Goal: Task Accomplishment & Management: Manage account settings

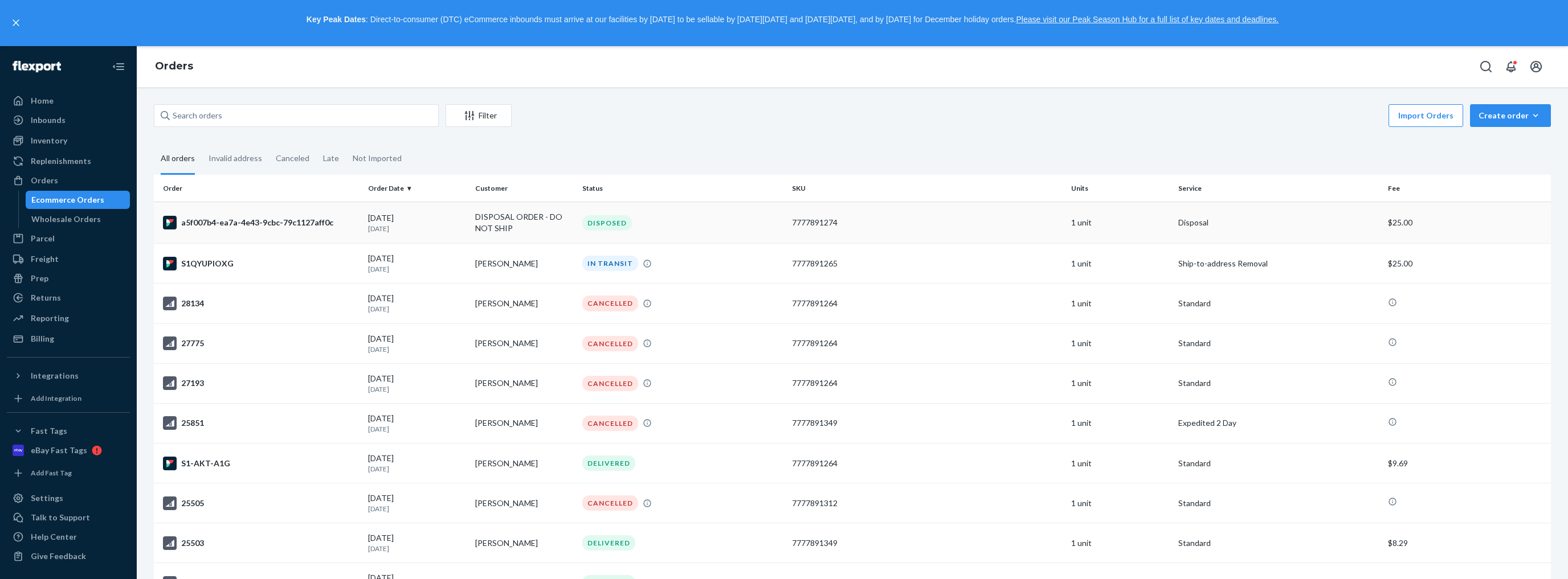
click at [490, 218] on td "DISPOSAL ORDER - DO NOT SHIP" at bounding box center [524, 223] width 107 height 41
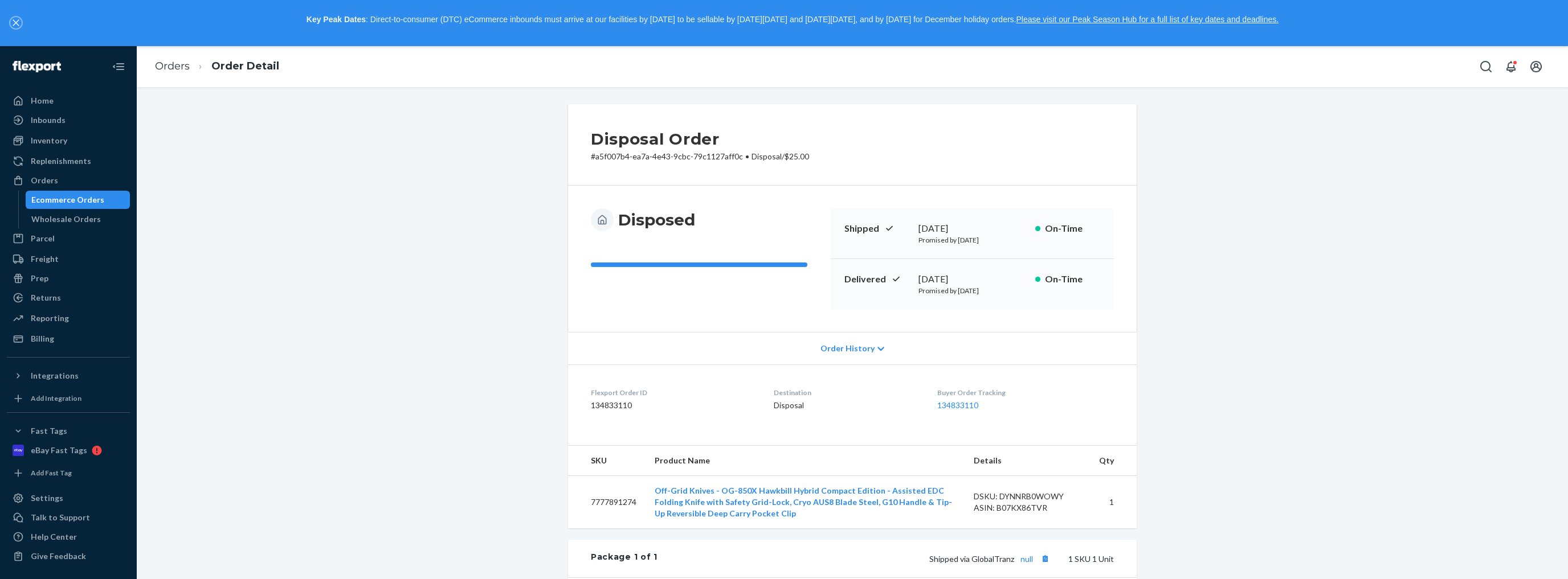
click at [13, 23] on icon "close," at bounding box center [16, 23] width 7 height 7
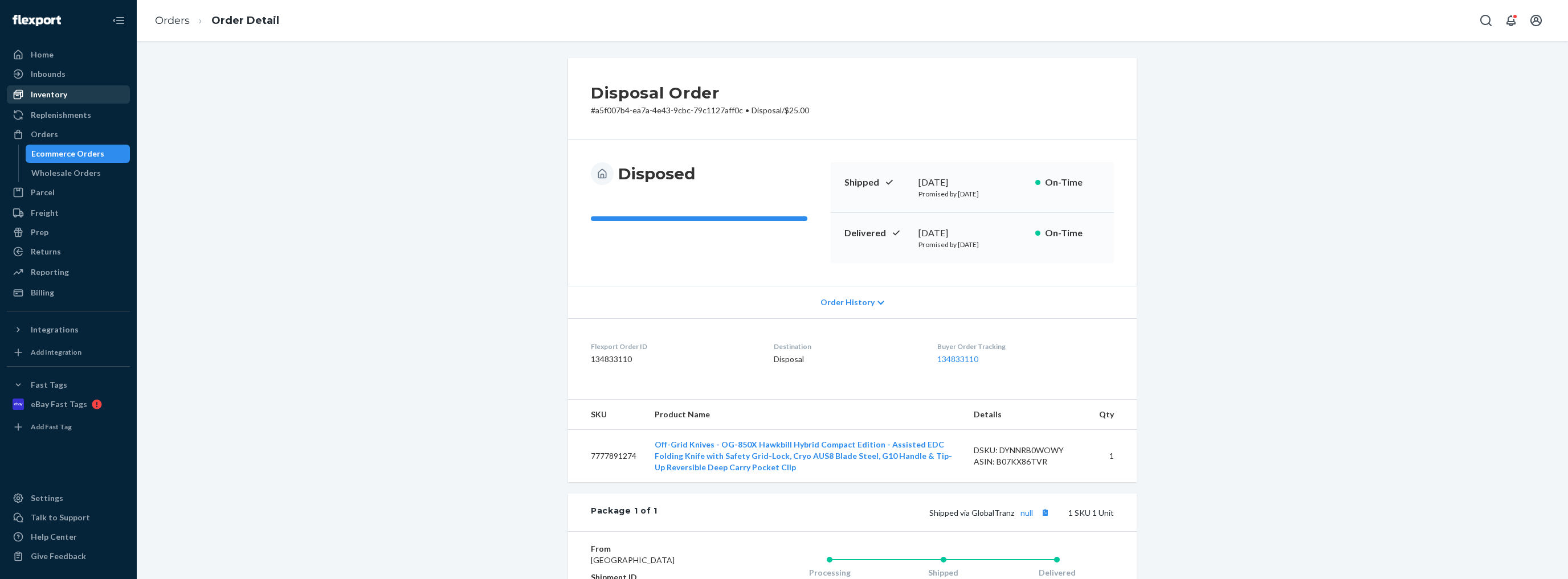
click at [52, 98] on div "Inventory" at bounding box center [49, 94] width 37 height 12
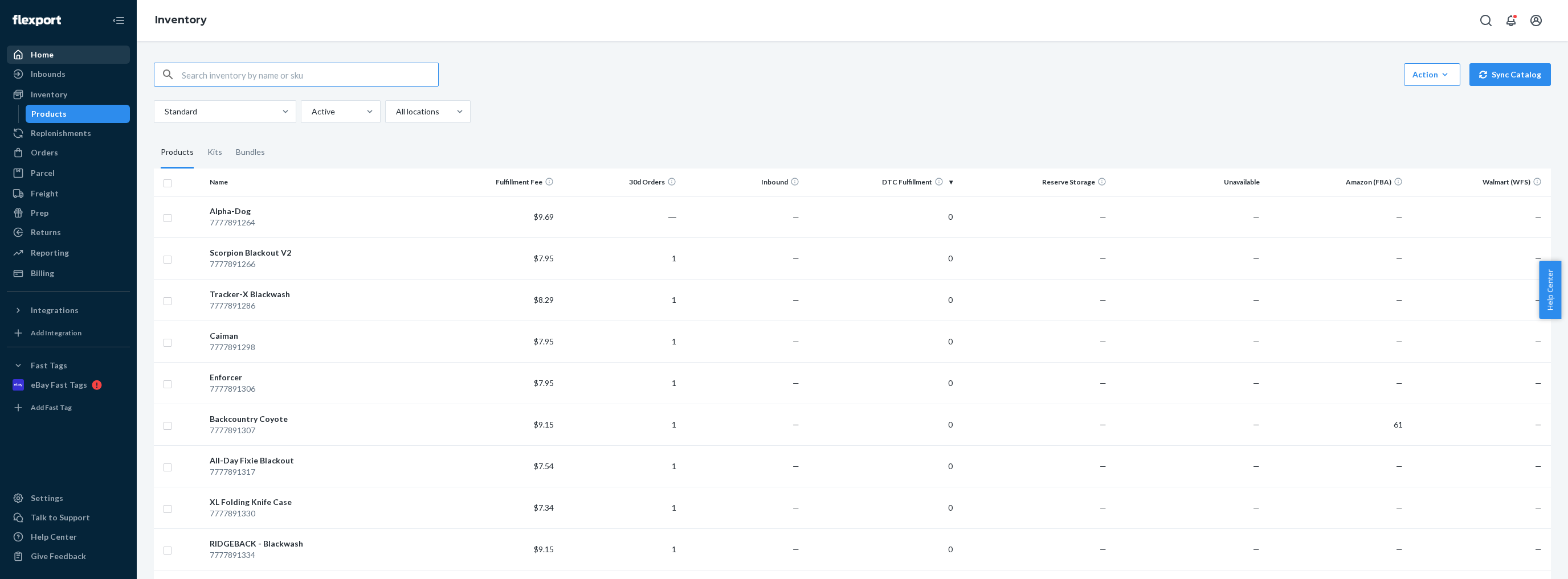
click at [46, 54] on div "Home" at bounding box center [42, 54] width 23 height 12
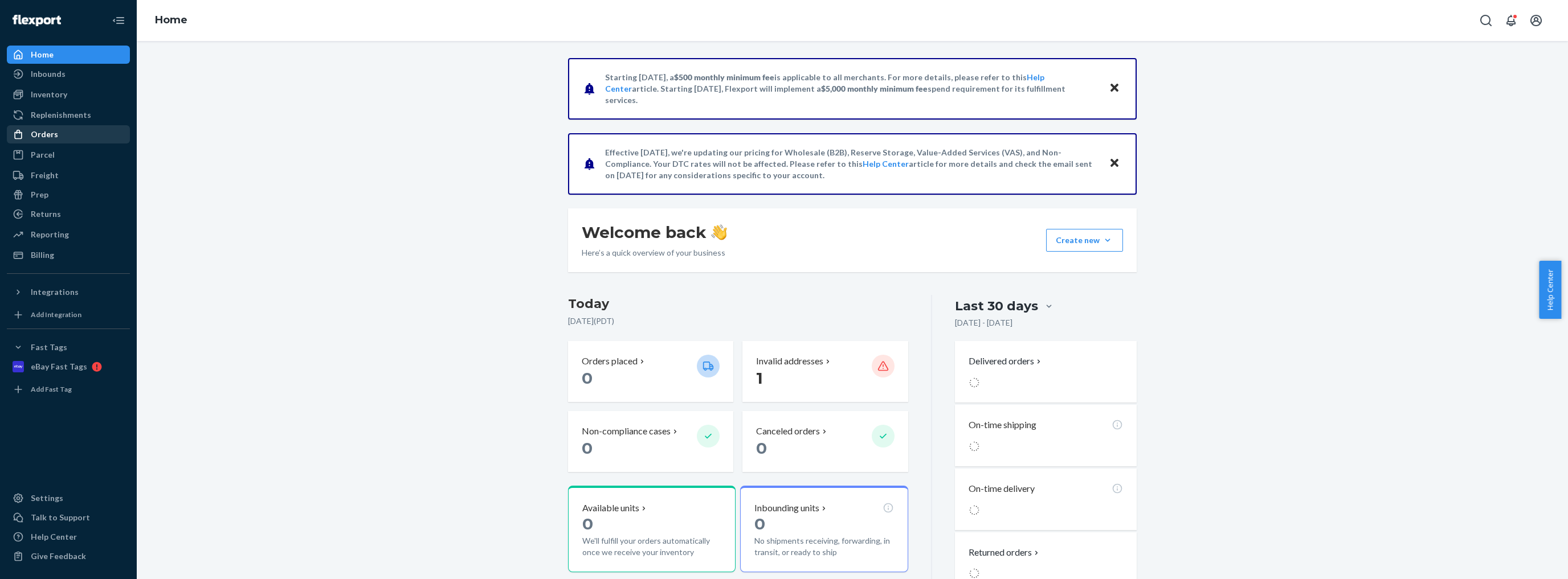
click at [51, 138] on div "Orders" at bounding box center [44, 134] width 27 height 12
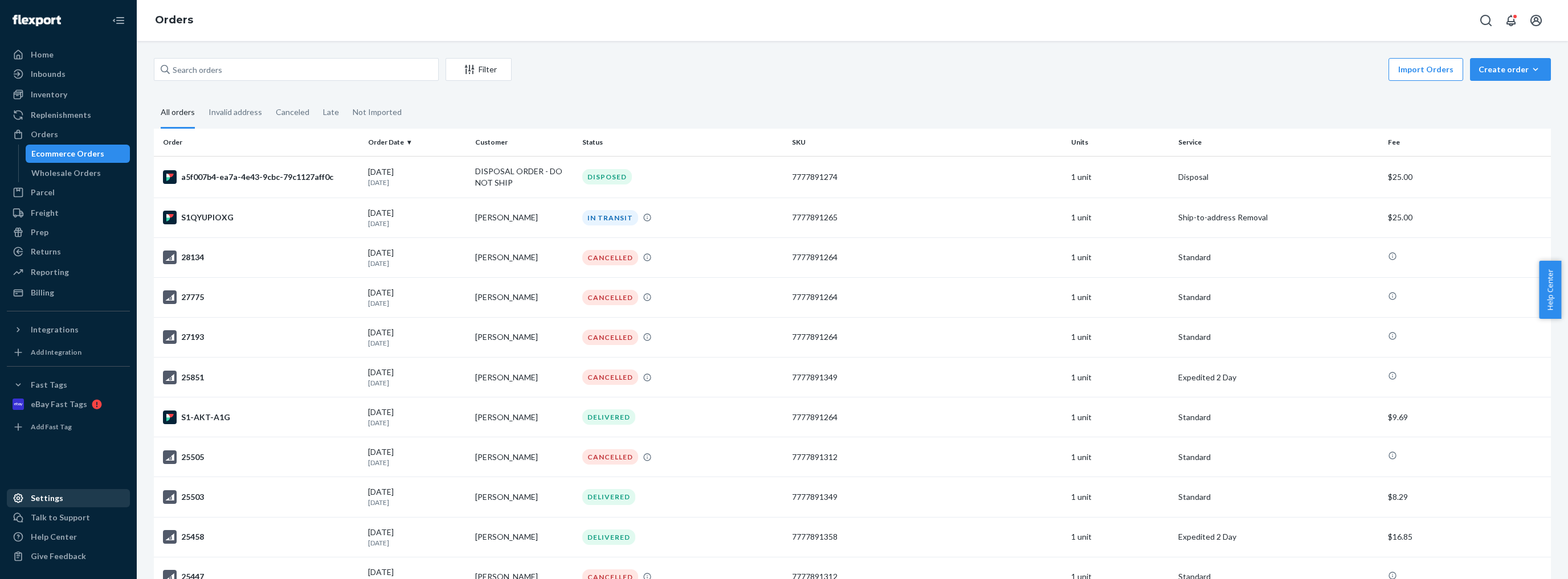
click at [44, 494] on div "Settings" at bounding box center [47, 498] width 32 height 12
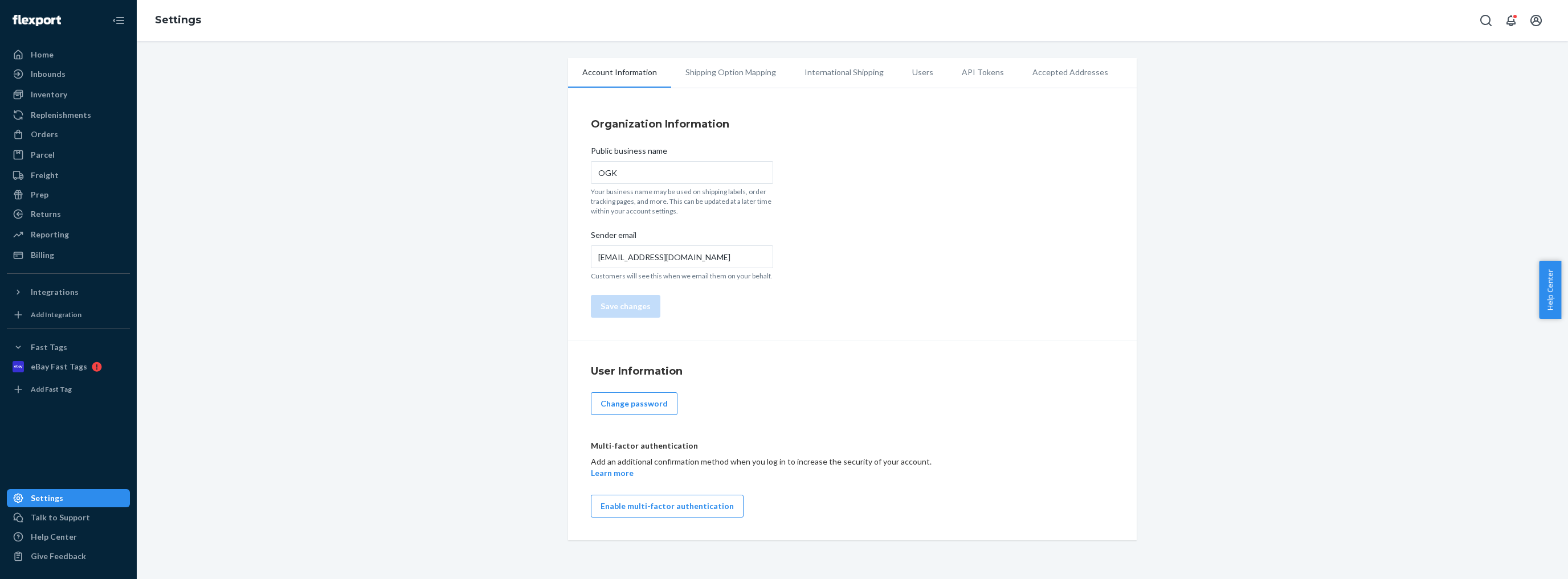
click at [729, 69] on li "Shipping Option Mapping" at bounding box center [731, 72] width 119 height 29
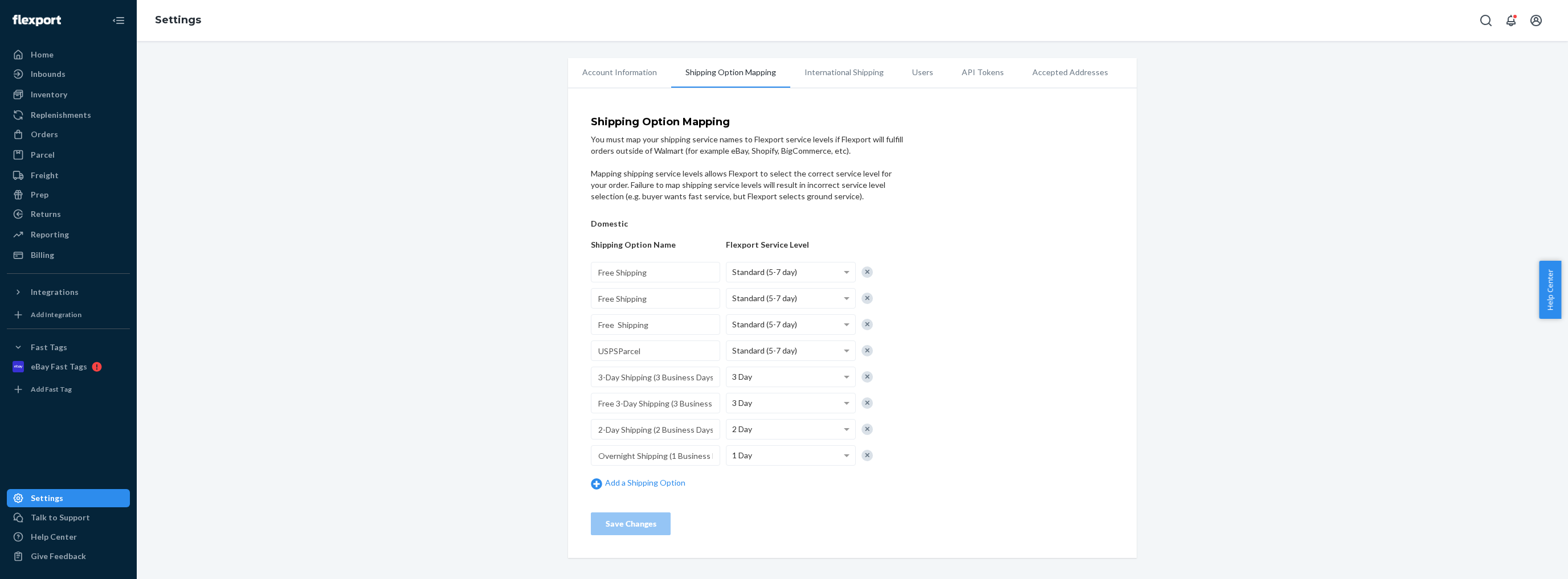
click at [817, 67] on li "International Shipping" at bounding box center [844, 72] width 108 height 29
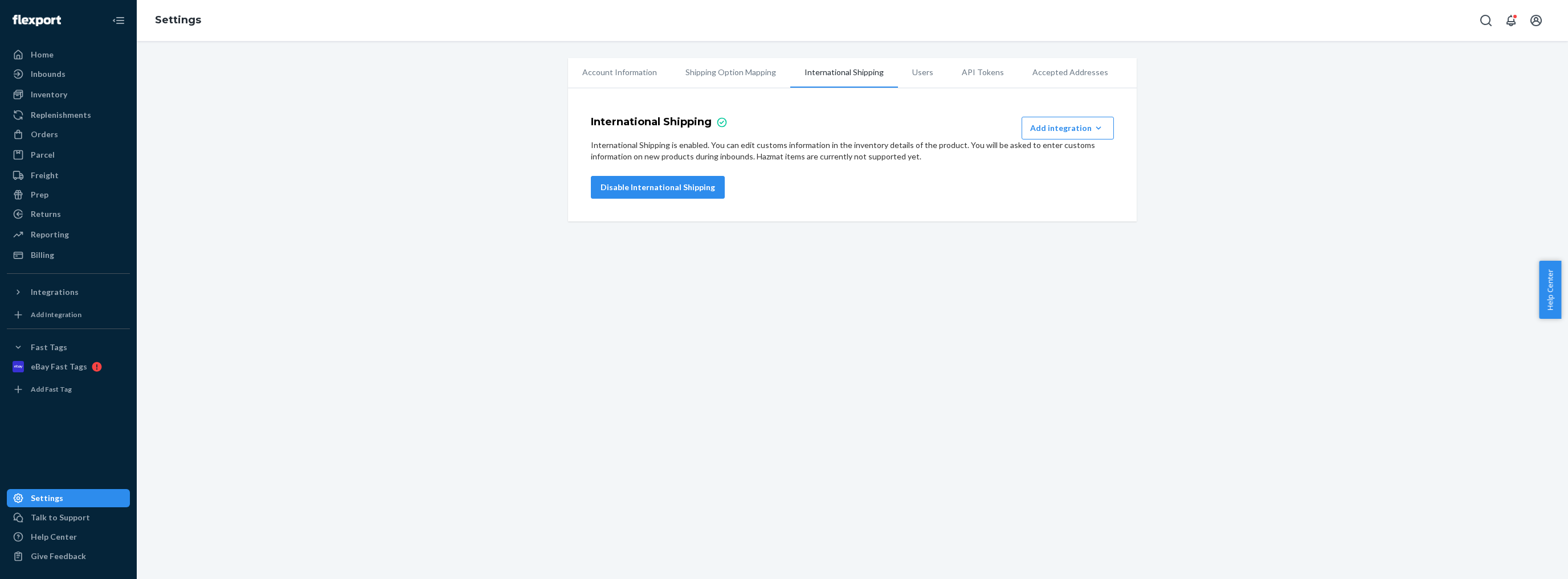
click at [919, 68] on li "Users" at bounding box center [922, 72] width 49 height 29
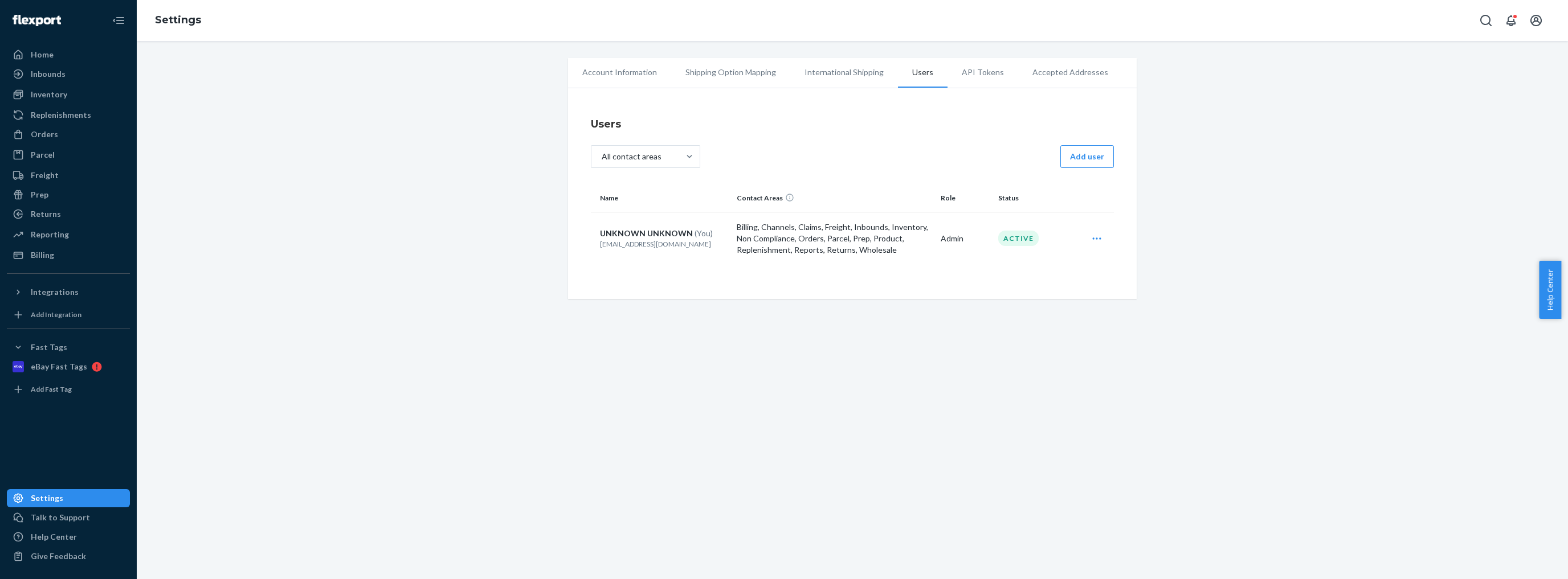
click at [976, 67] on li "API Tokens" at bounding box center [983, 72] width 71 height 29
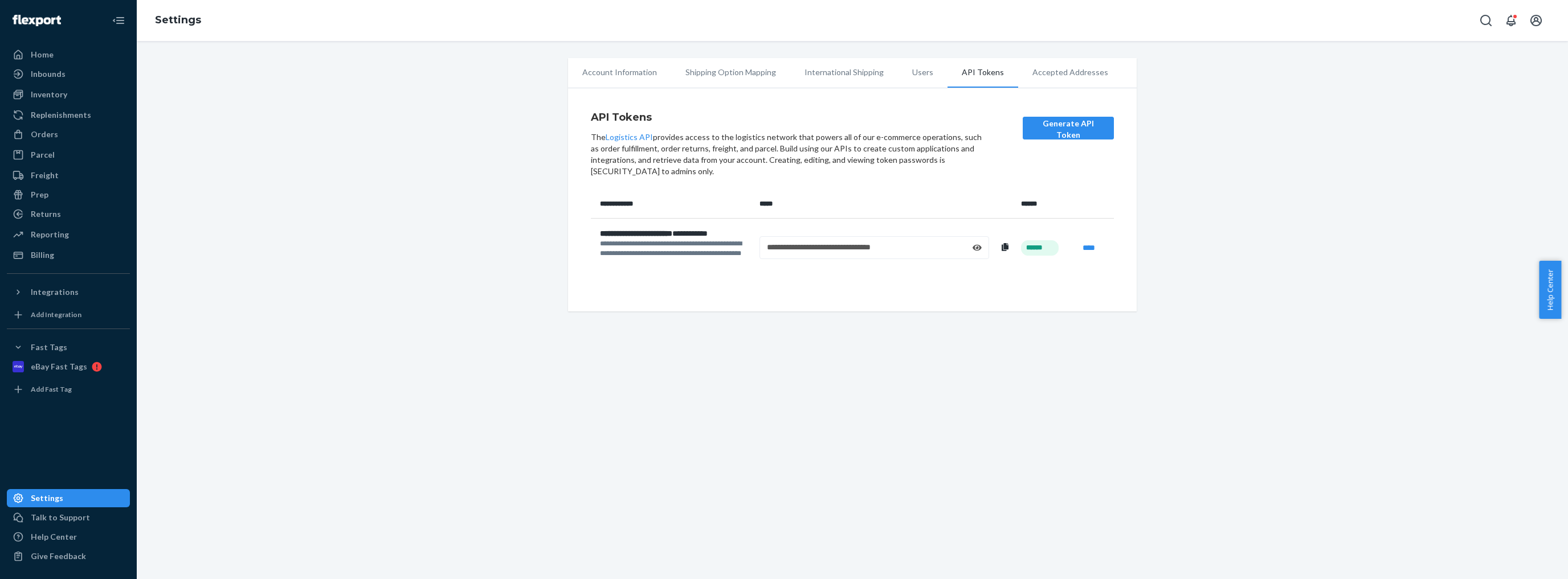
click at [1037, 71] on li "Accepted Addresses" at bounding box center [1070, 72] width 104 height 29
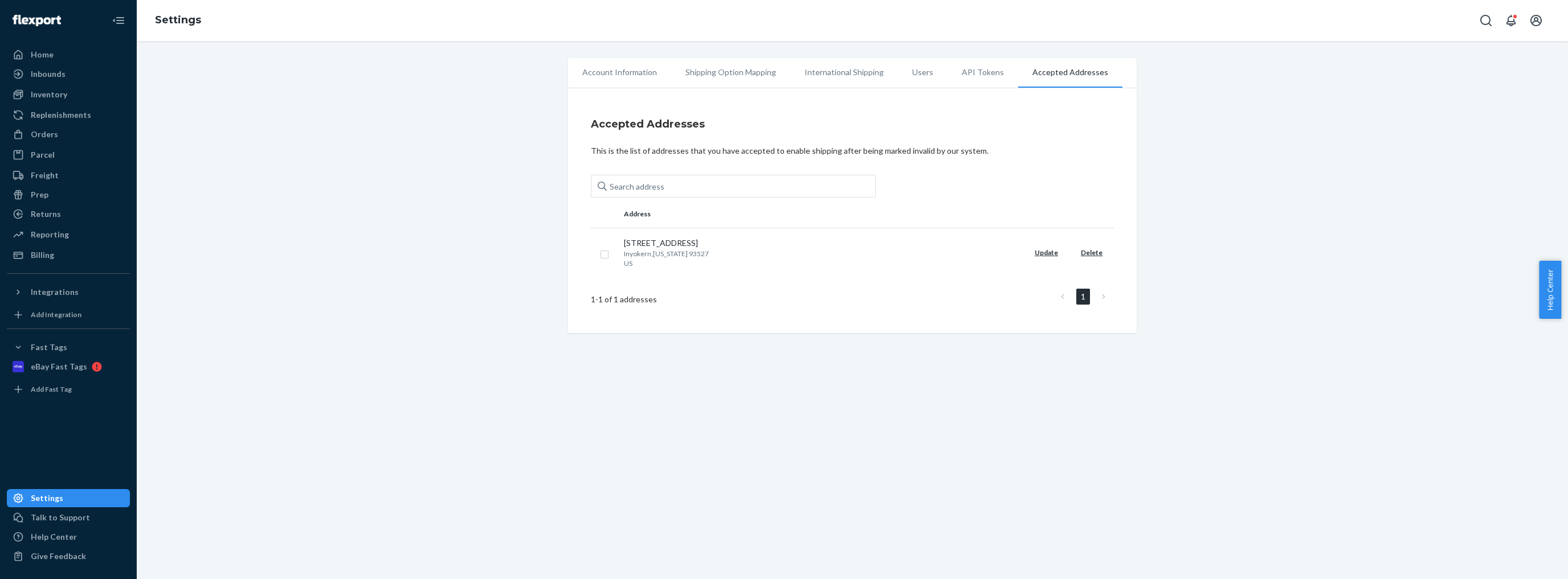
click at [964, 75] on li "API Tokens" at bounding box center [983, 72] width 71 height 29
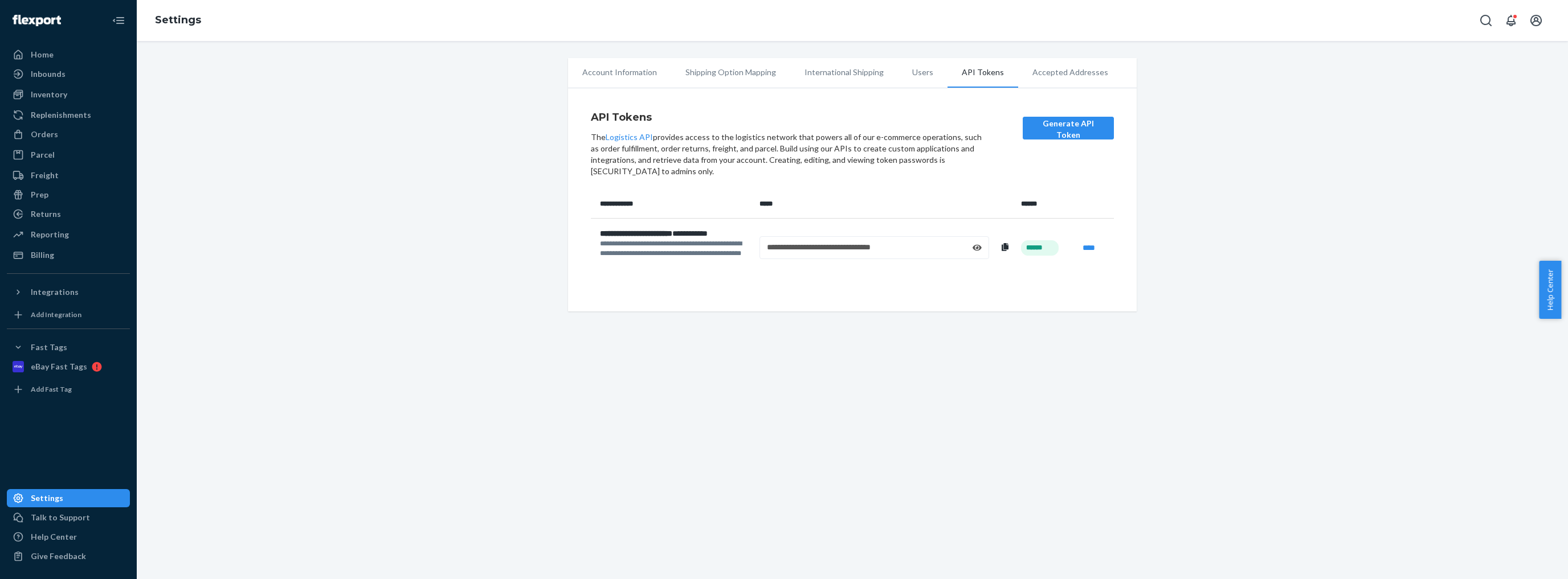
click at [903, 71] on li "Users" at bounding box center [922, 72] width 49 height 29
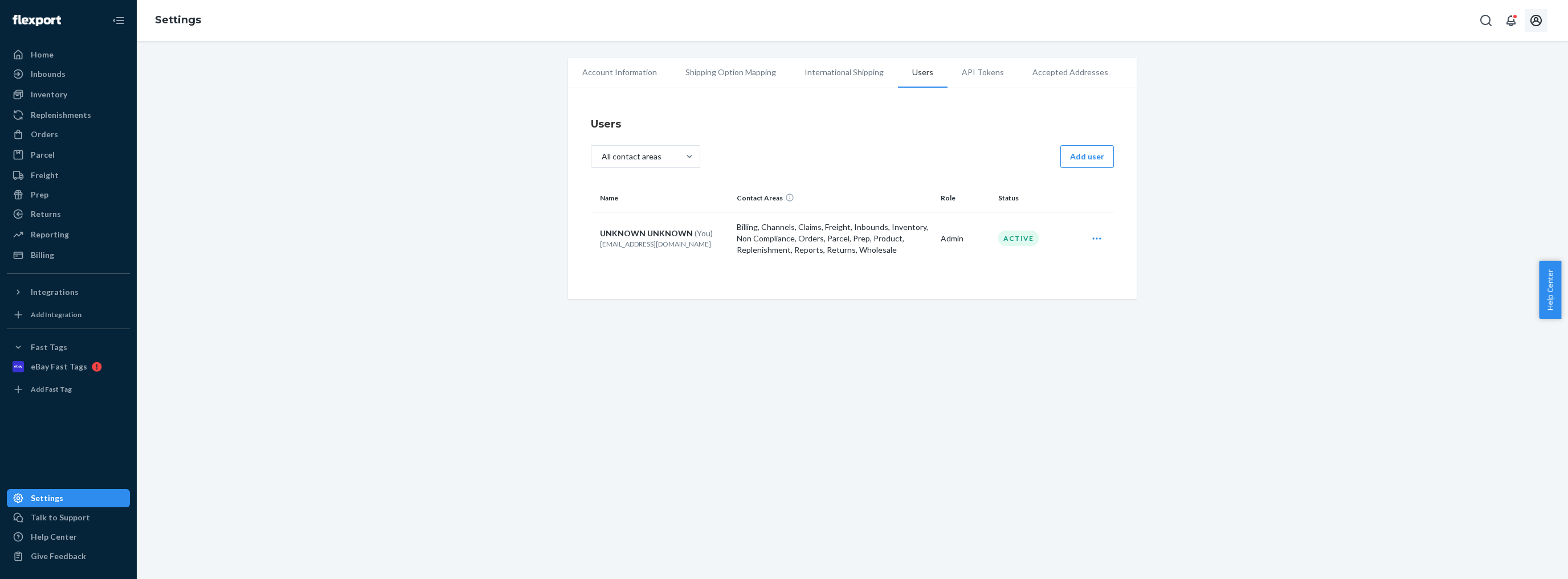
click at [1536, 25] on icon "Open account menu" at bounding box center [1536, 20] width 12 height 12
click at [1483, 75] on span "UNKNOWN UNKNOWN" at bounding box center [1510, 86] width 70 height 23
click at [1488, 58] on span "[EMAIL_ADDRESS][DOMAIN_NAME]" at bounding box center [1510, 63] width 70 height 23
click at [1292, 94] on div "Account Information Shipping Option Mapping International Shipping Users API To…" at bounding box center [852, 178] width 1414 height 241
click at [30, 63] on link "Home" at bounding box center [68, 55] width 123 height 18
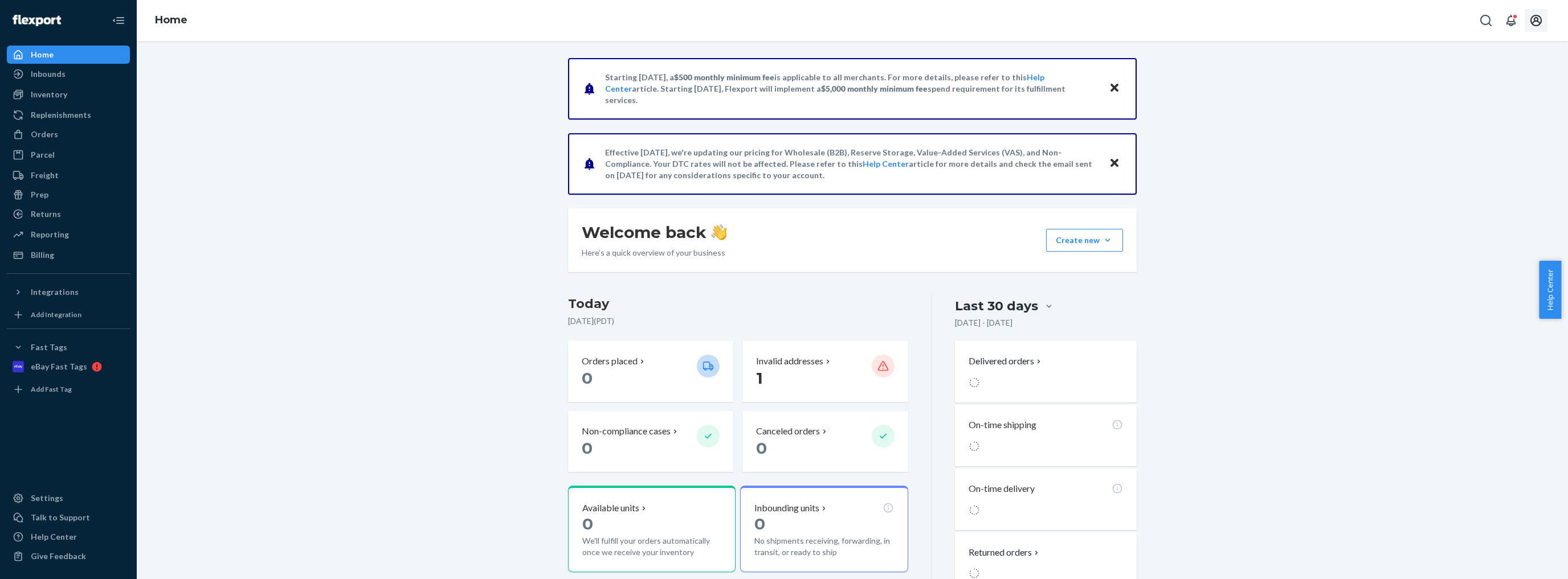
click at [1541, 18] on icon "Open account menu" at bounding box center [1536, 20] width 12 height 12
click at [1489, 57] on span "[EMAIL_ADDRESS][DOMAIN_NAME]" at bounding box center [1510, 63] width 70 height 23
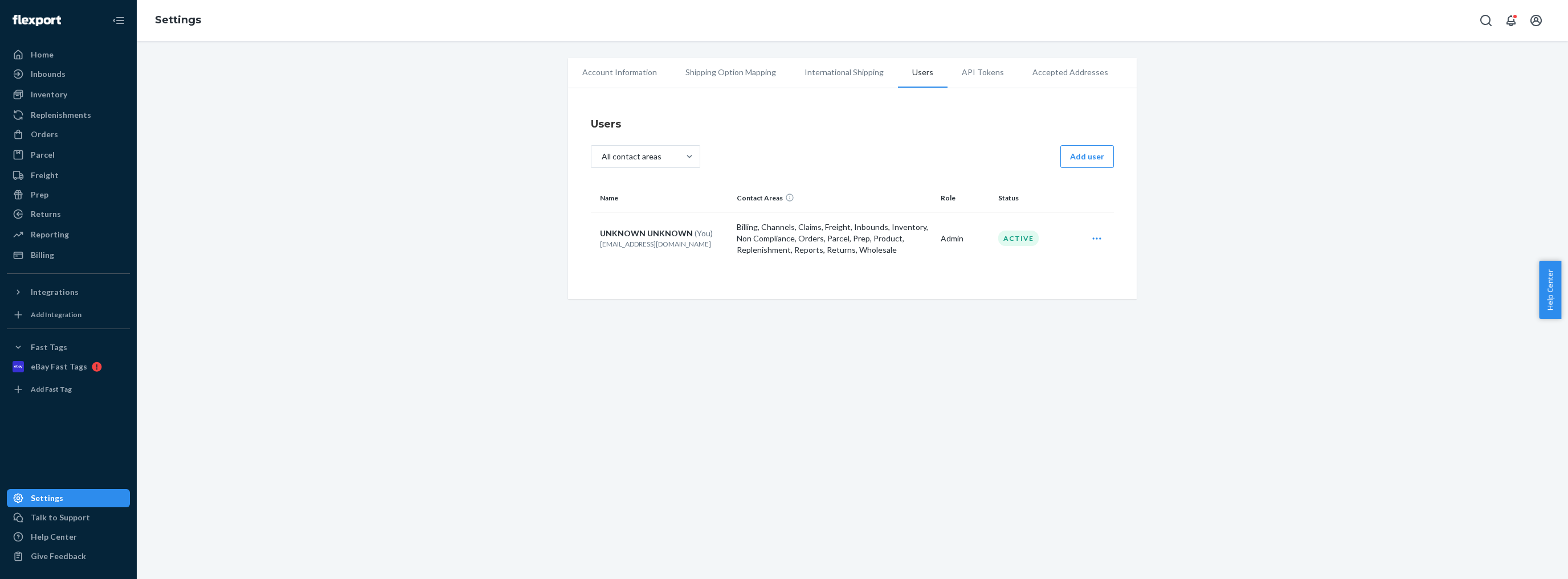
click at [608, 71] on li "Account Information" at bounding box center [619, 72] width 103 height 29
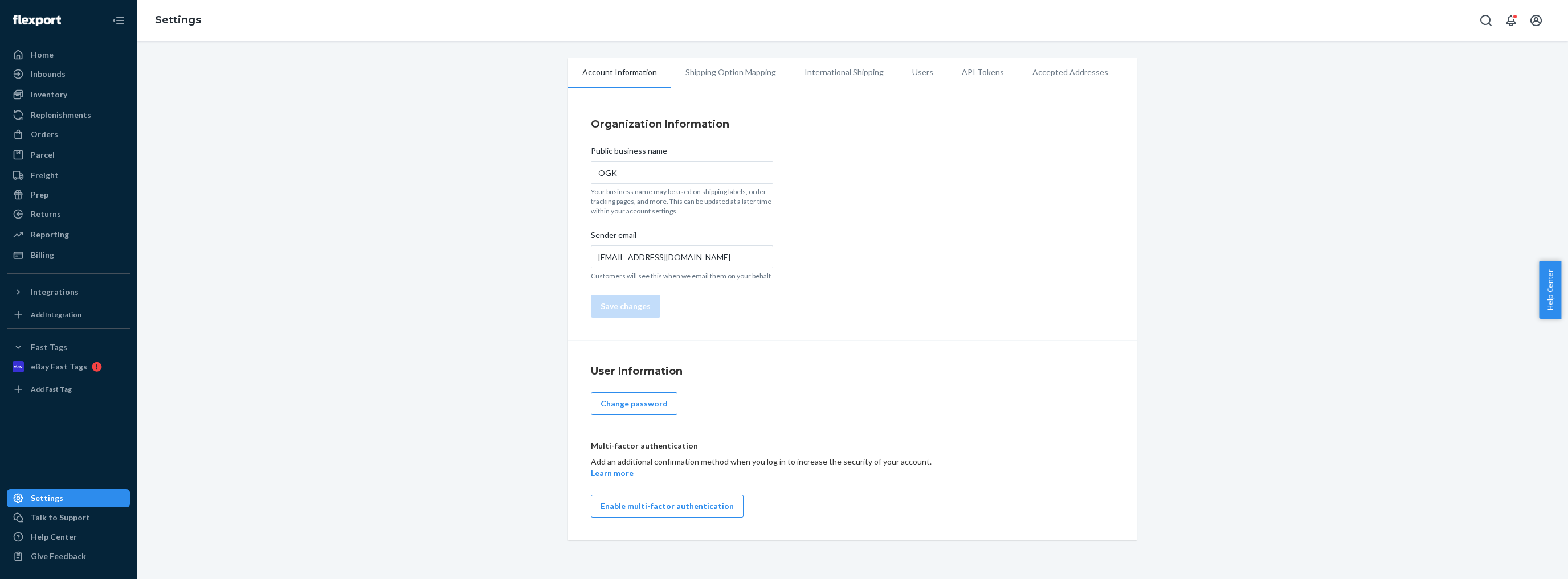
click at [705, 73] on li "Shipping Option Mapping" at bounding box center [731, 72] width 119 height 29
